Goal: Task Accomplishment & Management: Manage account settings

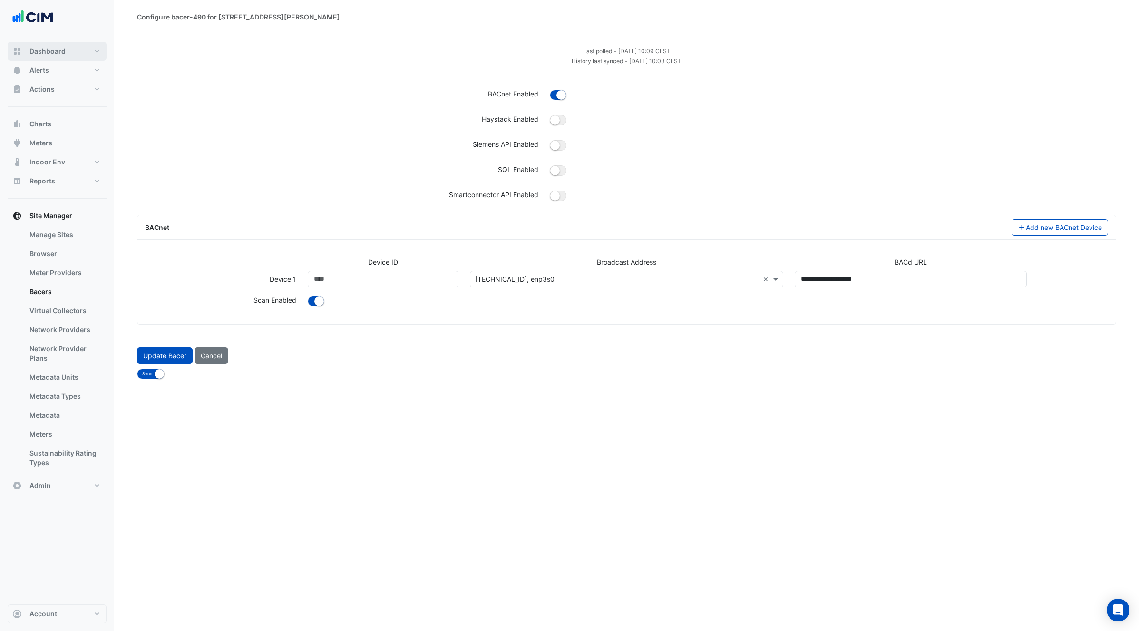
click at [64, 54] on span "Dashboard" at bounding box center [47, 52] width 36 height 10
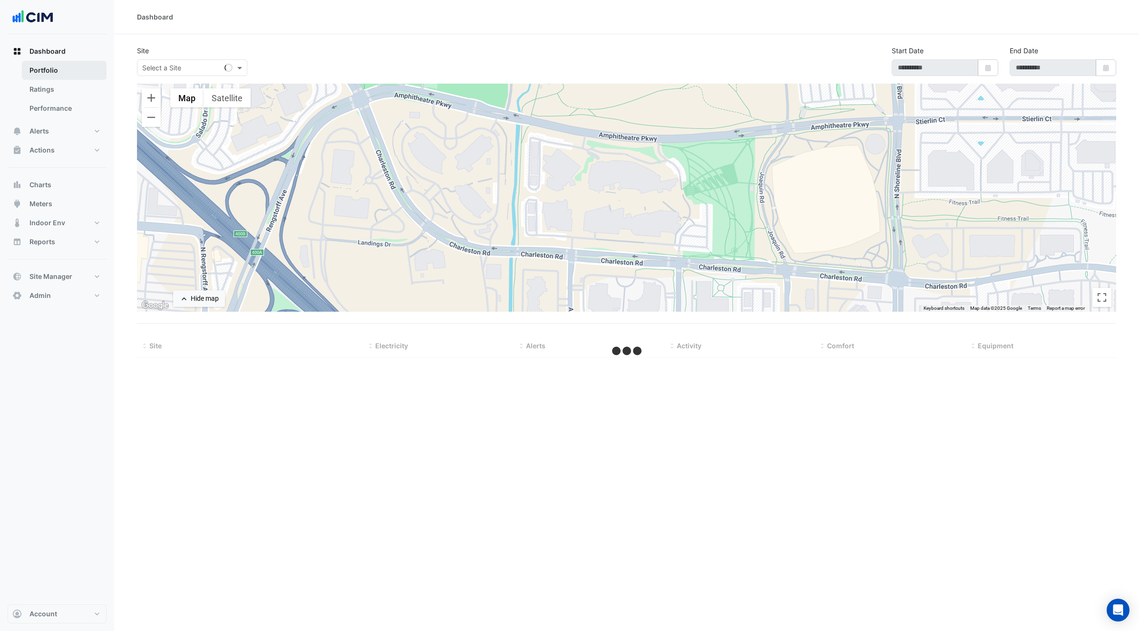
type input "**********"
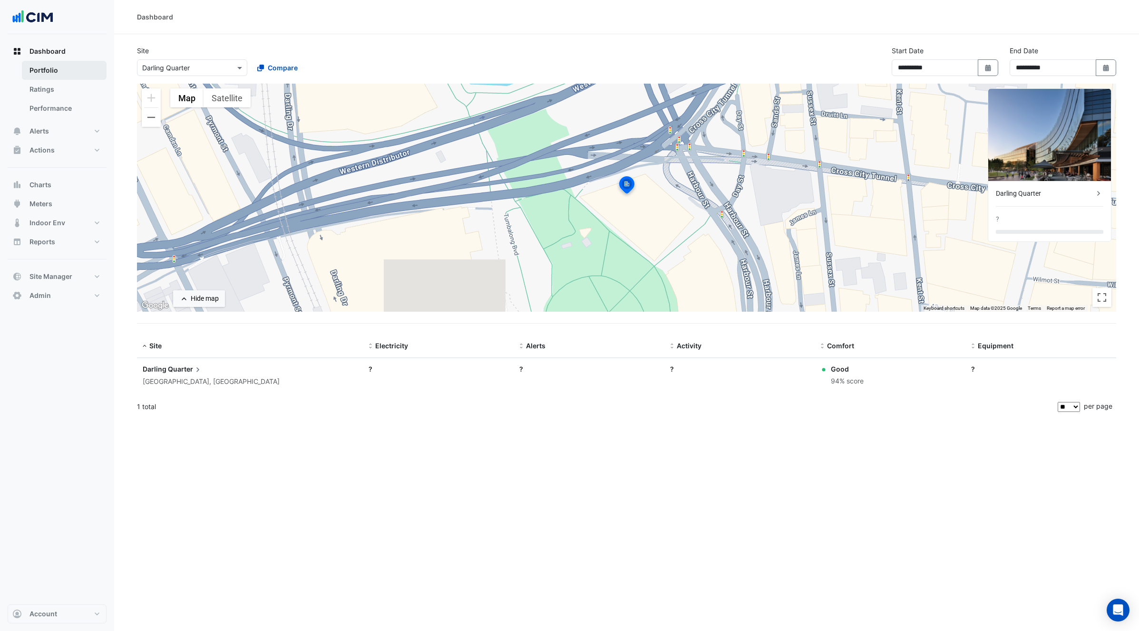
click at [41, 71] on link "Portfolio" at bounding box center [64, 70] width 85 height 19
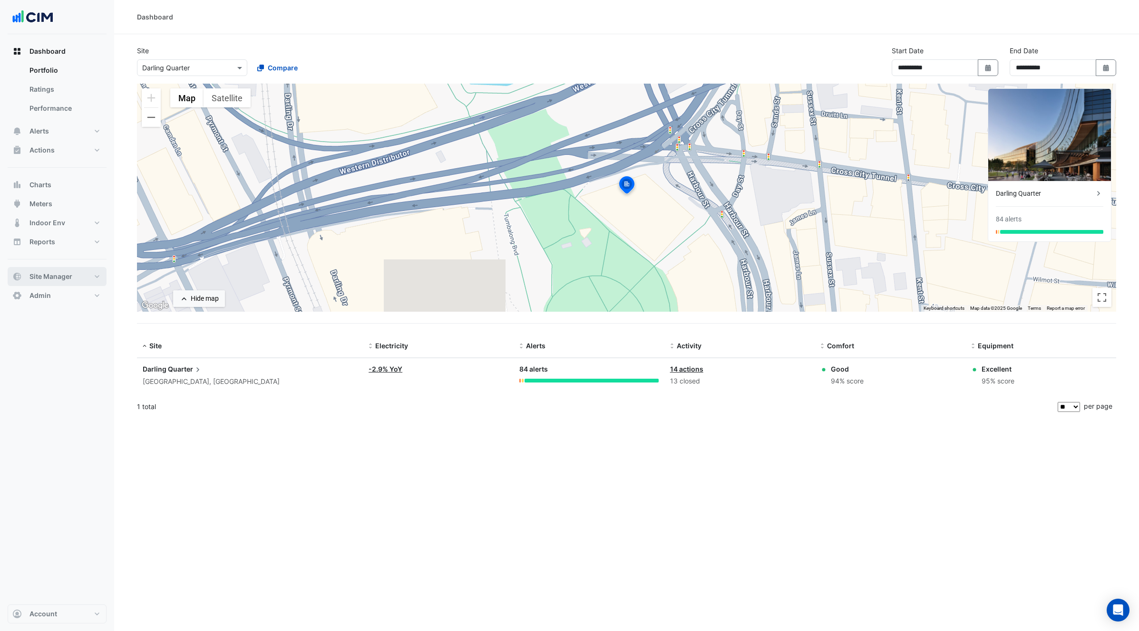
click at [71, 274] on span "Site Manager" at bounding box center [50, 277] width 43 height 10
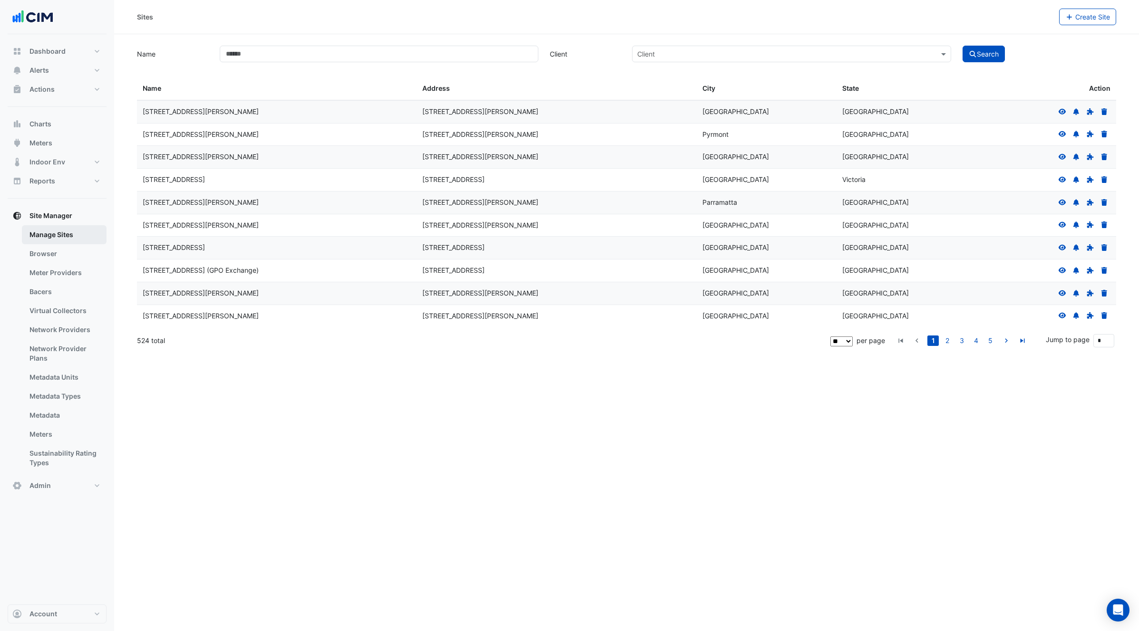
click at [57, 232] on link "Manage Sites" at bounding box center [64, 234] width 85 height 19
click at [46, 253] on link "Browser" at bounding box center [64, 253] width 85 height 19
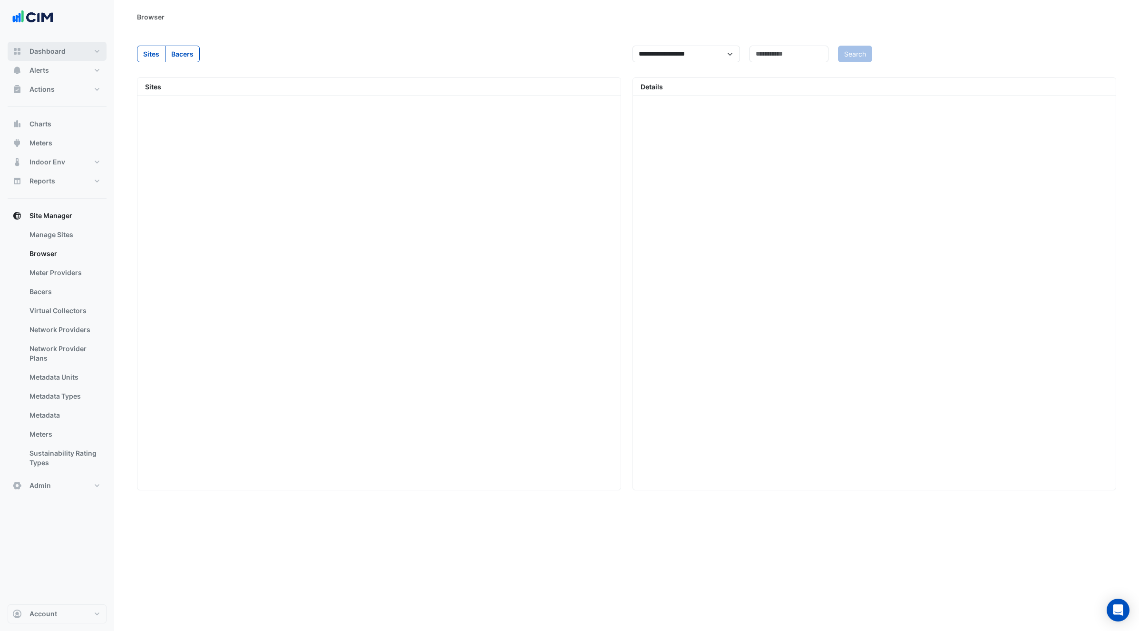
click at [85, 52] on button "Dashboard" at bounding box center [57, 51] width 99 height 19
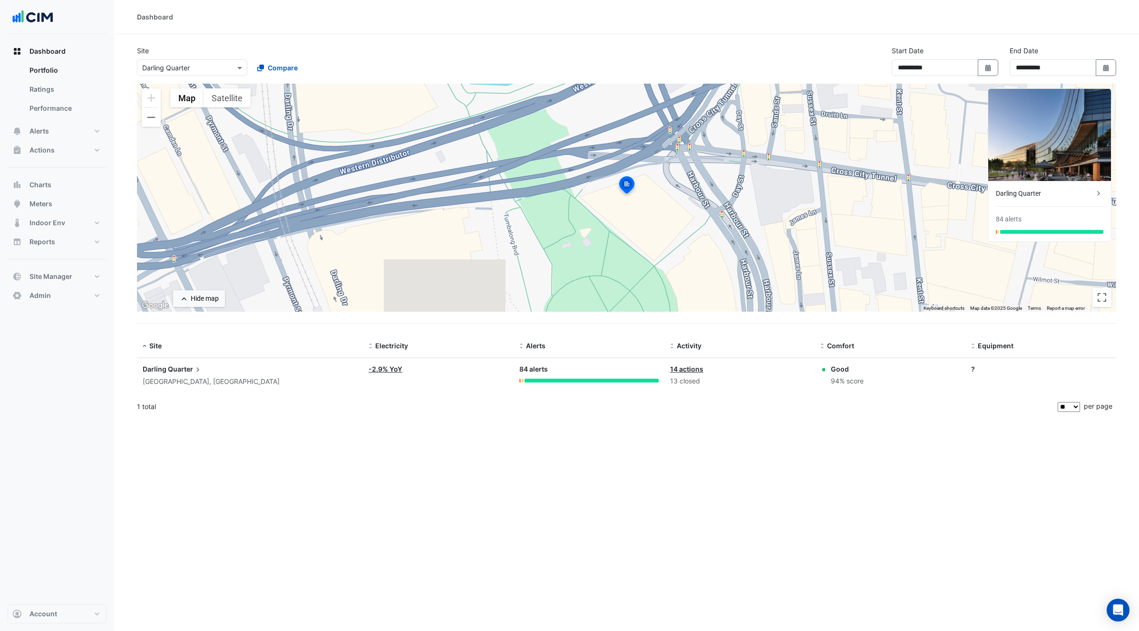
click at [201, 68] on input "text" at bounding box center [182, 68] width 81 height 10
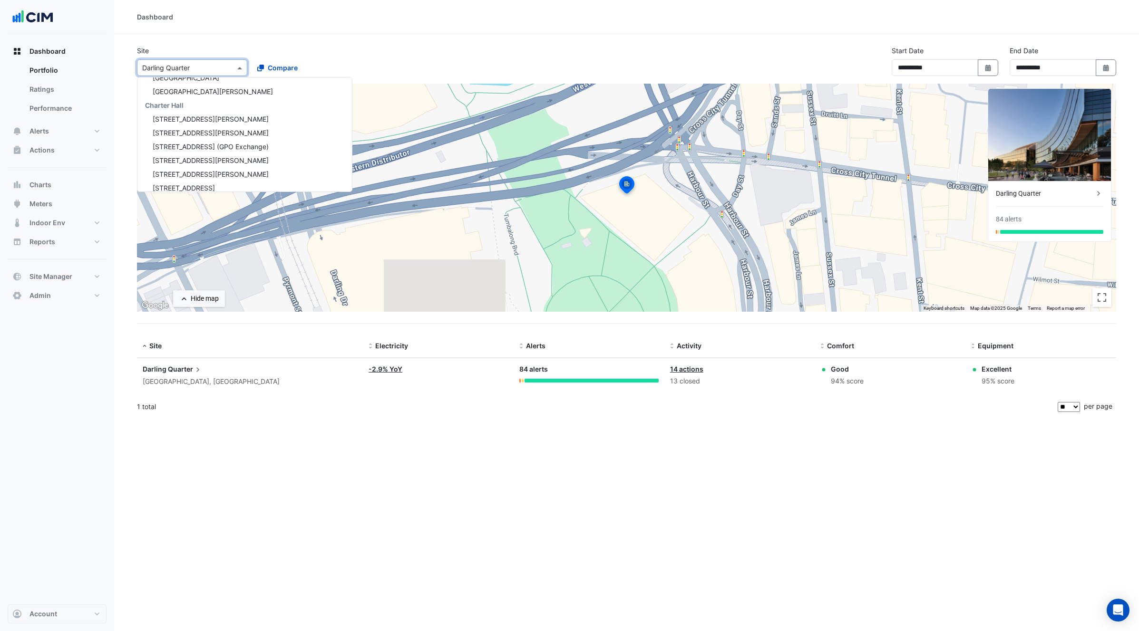
scroll to position [4713, 0]
click at [158, 105] on span "Charter Hall" at bounding box center [164, 104] width 39 height 8
click at [39, 74] on link "Portfolio" at bounding box center [64, 70] width 85 height 19
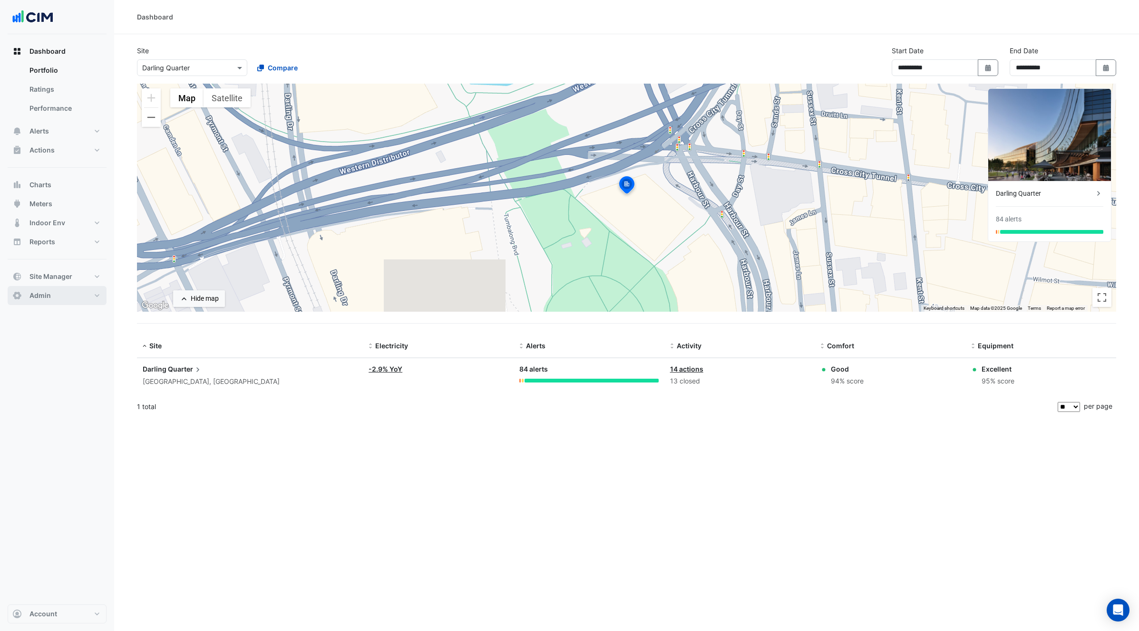
click at [77, 296] on button "Admin" at bounding box center [57, 295] width 99 height 19
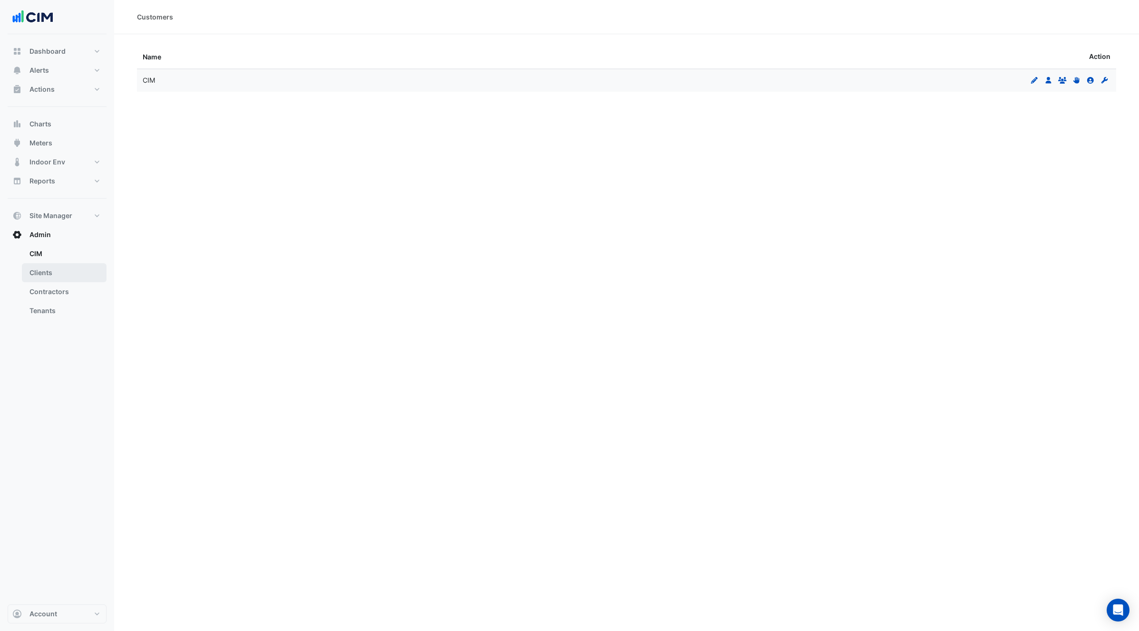
click at [45, 271] on link "Clients" at bounding box center [64, 272] width 85 height 19
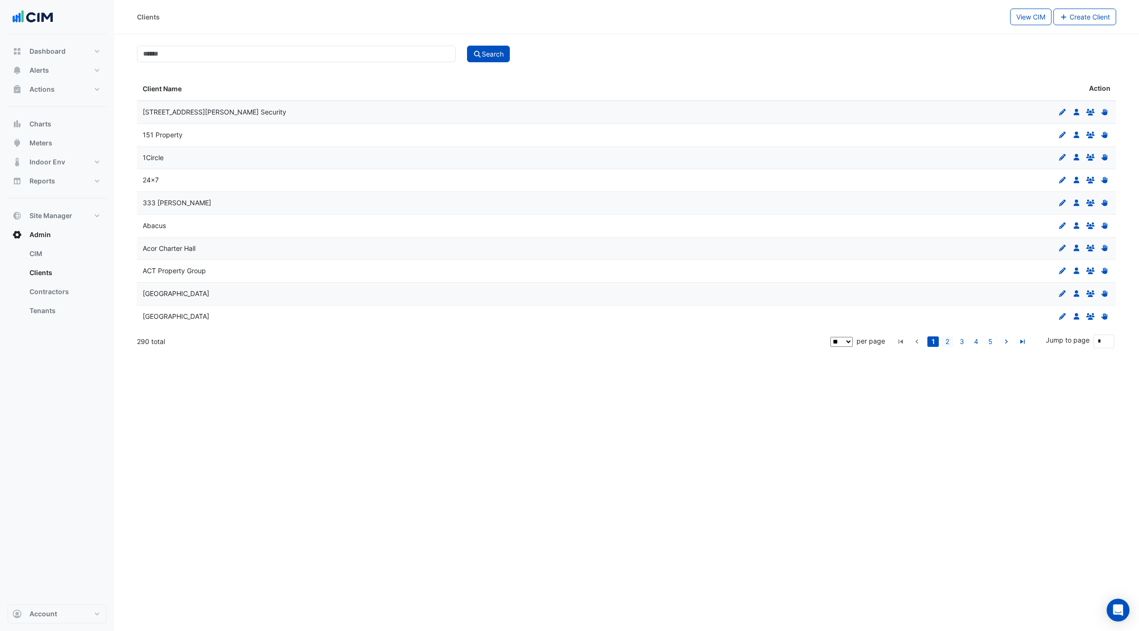
click at [948, 338] on link "2" at bounding box center [946, 342] width 11 height 10
click at [967, 339] on link "3" at bounding box center [961, 342] width 11 height 10
click at [979, 343] on link "4" at bounding box center [975, 342] width 11 height 10
click at [978, 342] on link "5" at bounding box center [975, 342] width 11 height 10
click at [977, 342] on link "6" at bounding box center [975, 342] width 11 height 10
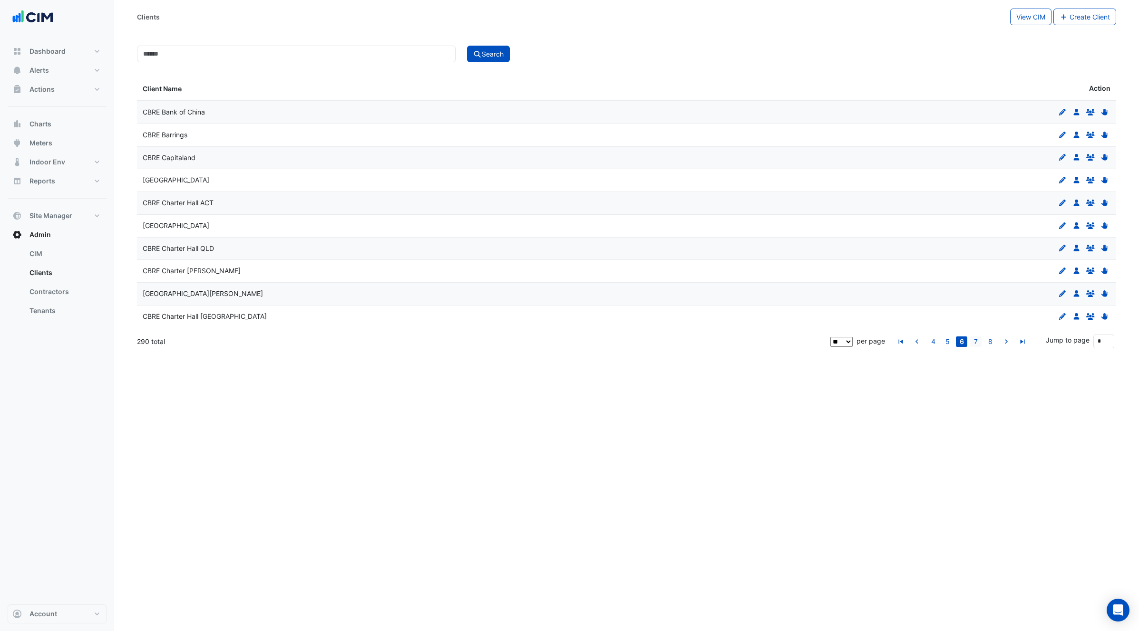
click at [977, 342] on link "7" at bounding box center [975, 342] width 11 height 10
click at [977, 341] on link "8" at bounding box center [975, 342] width 11 height 10
click at [1062, 205] on icon "Edit" at bounding box center [1062, 203] width 9 height 7
